Goal: Complete application form: Complete application form

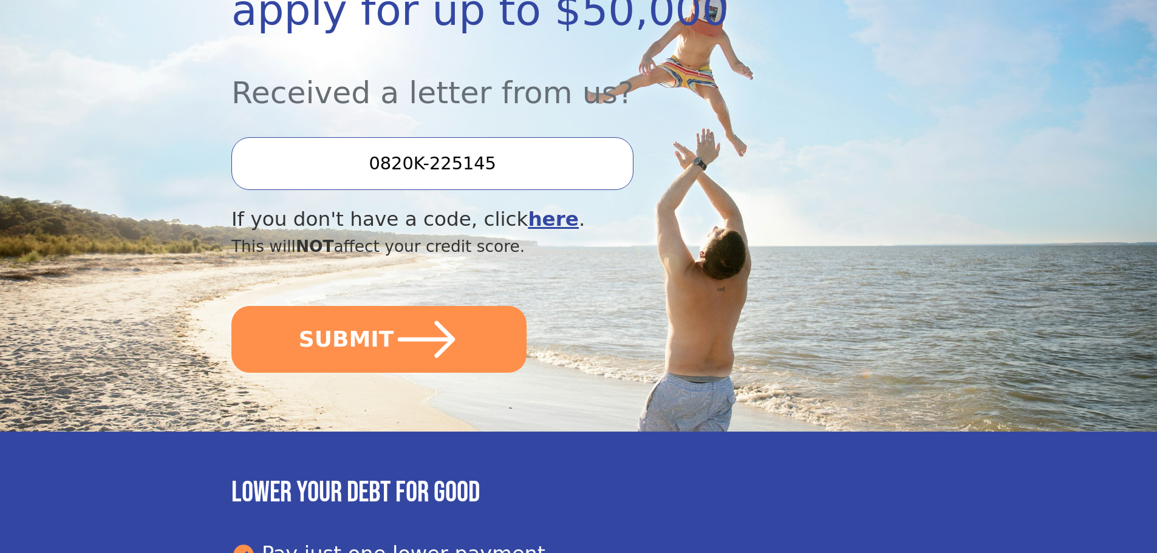
scroll to position [304, 0]
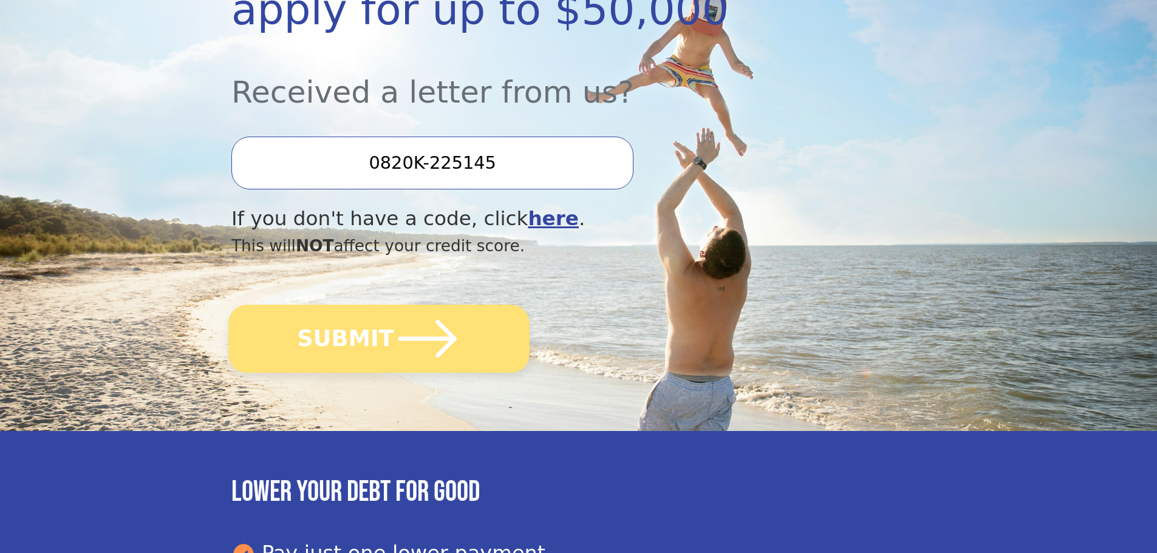
click at [408, 355] on icon "submit" at bounding box center [427, 338] width 67 height 67
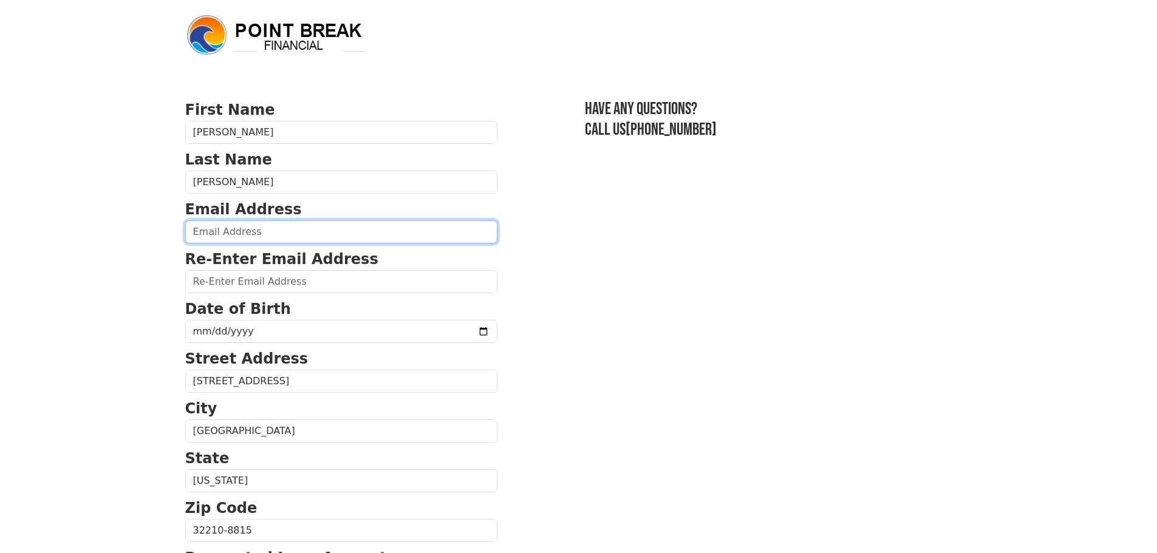
click at [216, 228] on input "email" at bounding box center [341, 231] width 312 height 23
type input "kashley51.ka@gmail.com"
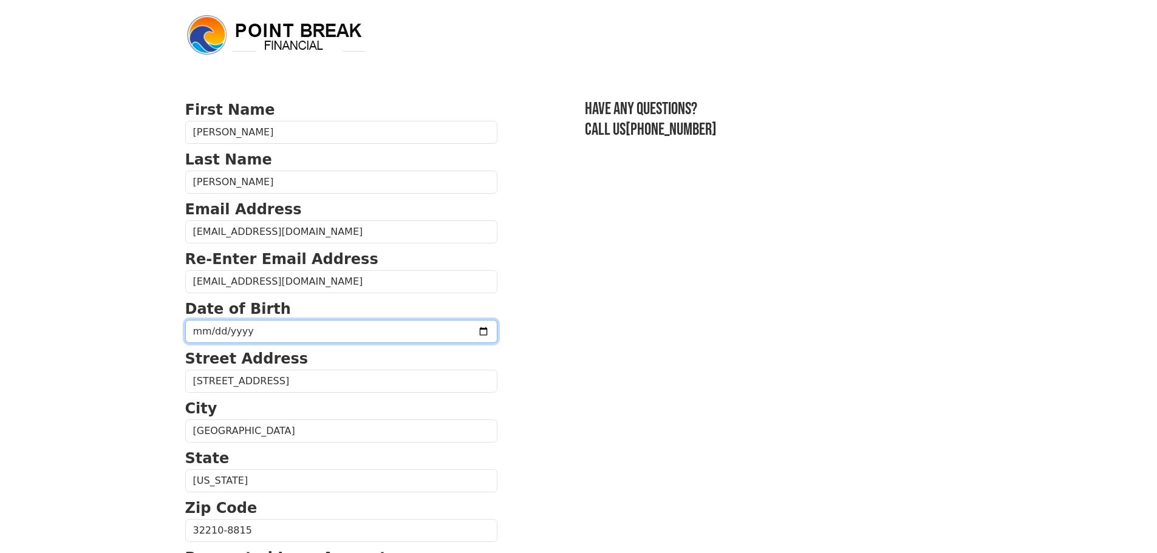
click at [237, 330] on input "date" at bounding box center [341, 331] width 312 height 23
click at [192, 330] on input "date" at bounding box center [341, 331] width 312 height 23
click at [203, 334] on input "date" at bounding box center [341, 331] width 312 height 23
type input "1981-12-29"
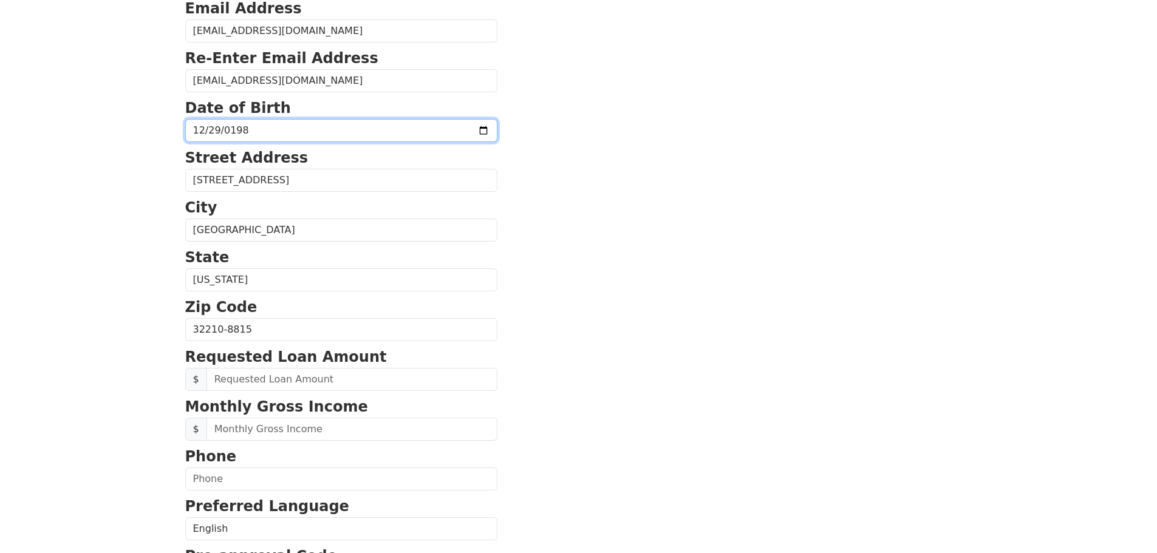
scroll to position [243, 0]
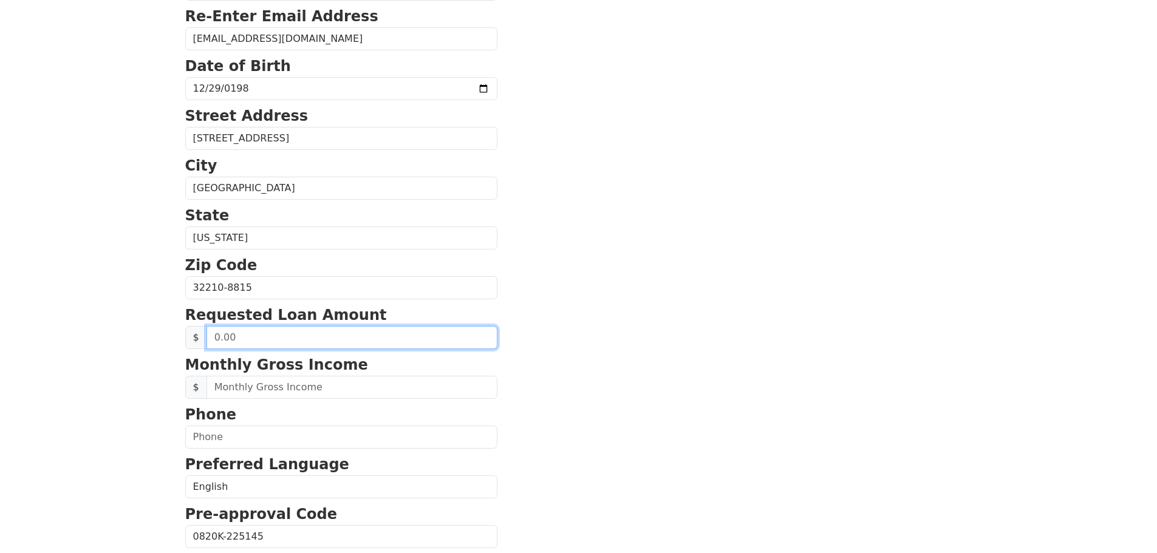
click at [249, 338] on input "text" at bounding box center [351, 337] width 291 height 23
type input "13,000.00"
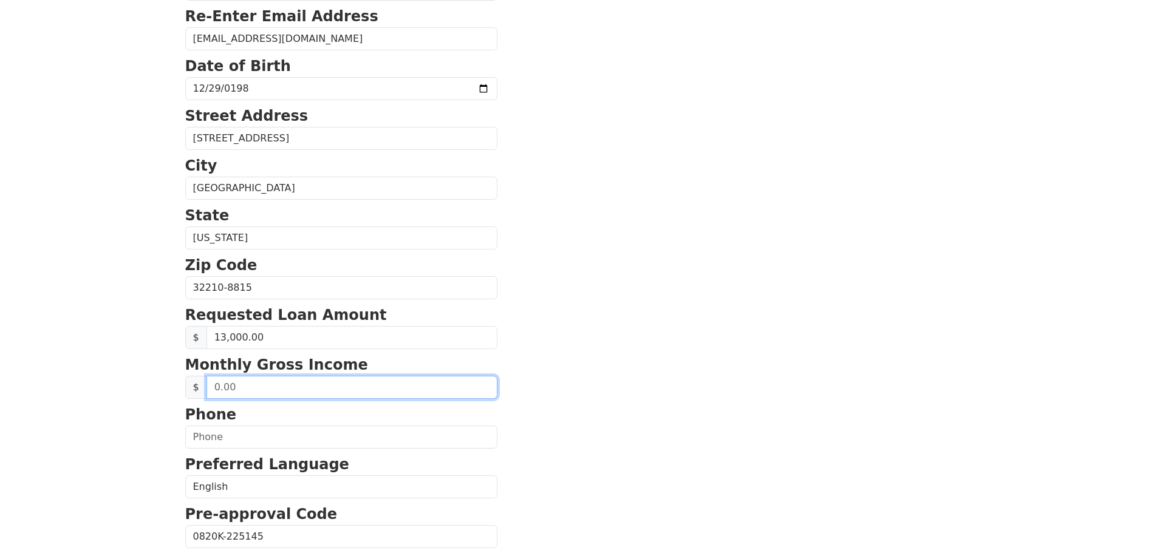
click at [234, 391] on input "text" at bounding box center [351, 387] width 291 height 23
type input "6,500.00"
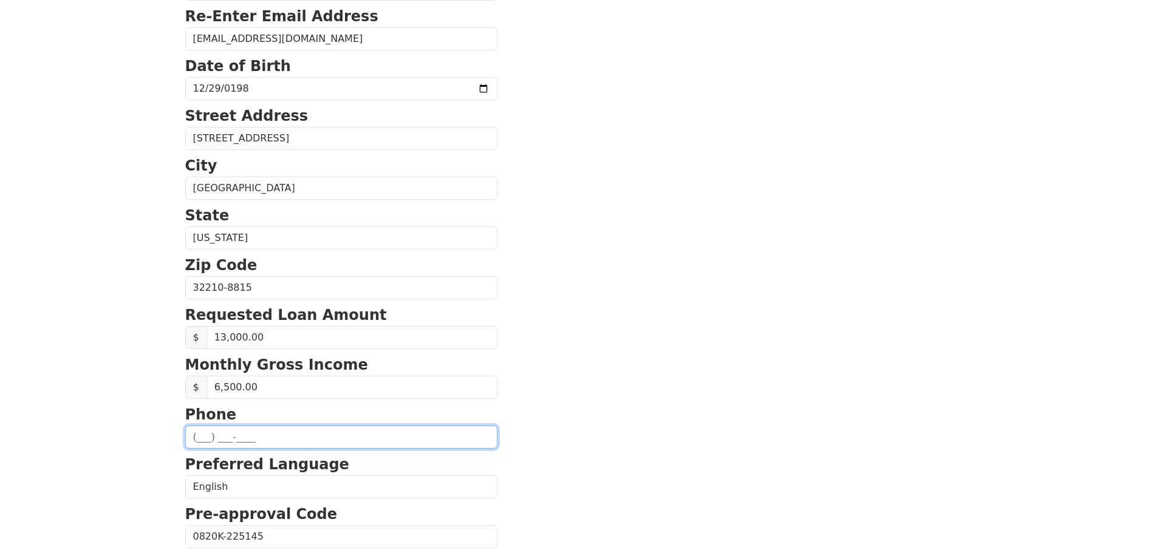
click at [195, 435] on input "text" at bounding box center [341, 437] width 312 height 23
type input "(904) 772-4766"
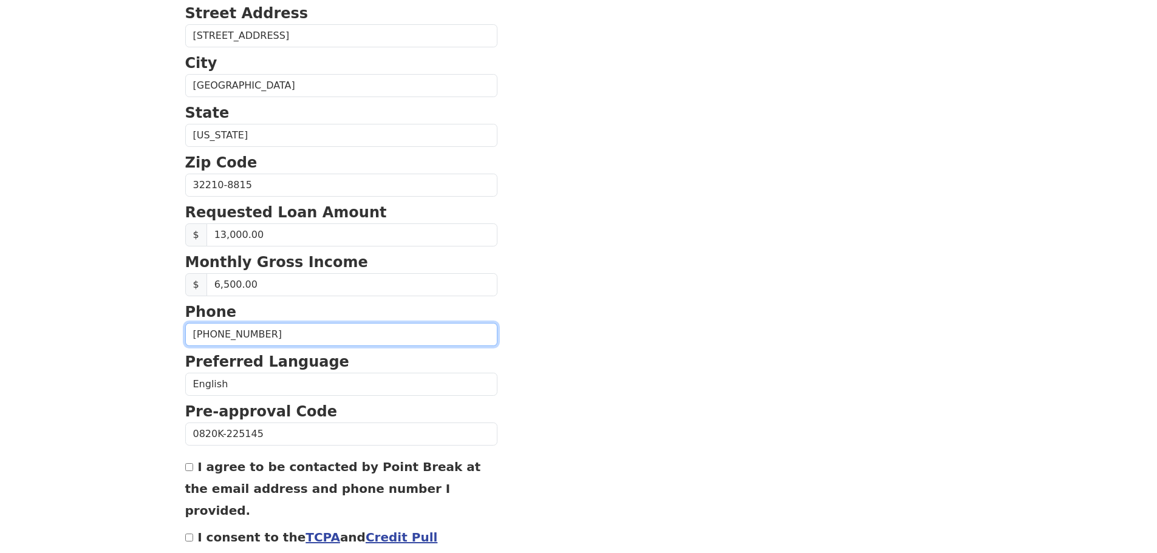
scroll to position [414, 0]
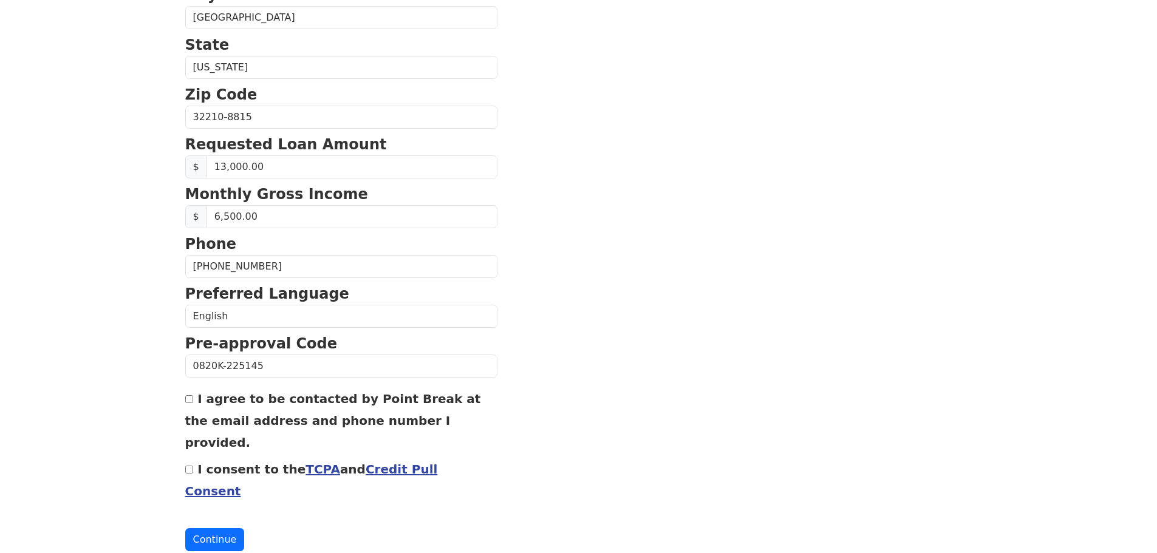
click at [191, 401] on input "I agree to be contacted by Point Break at the email address and phone number I …" at bounding box center [189, 399] width 8 height 8
checkbox input "true"
click at [186, 466] on input "I consent to the TCPA and Credit Pull Consent" at bounding box center [189, 470] width 8 height 8
checkbox input "true"
click at [205, 528] on button "Continue" at bounding box center [215, 539] width 60 height 23
